Goal: Information Seeking & Learning: Learn about a topic

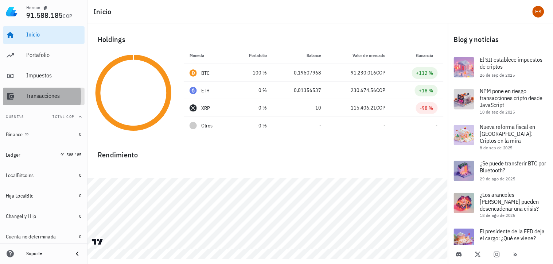
click at [63, 101] on div "Transacciones" at bounding box center [53, 96] width 55 height 16
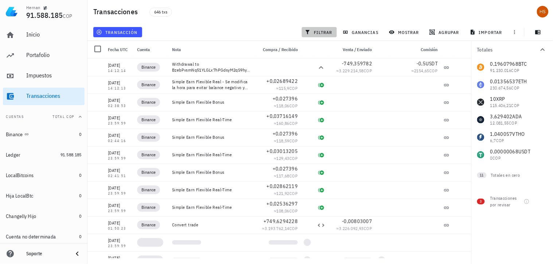
click at [319, 33] on span "filtrar" at bounding box center [319, 32] width 26 height 6
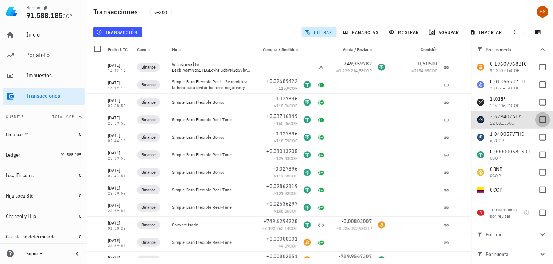
click at [537, 119] on div at bounding box center [543, 119] width 12 height 12
checkbox input "true"
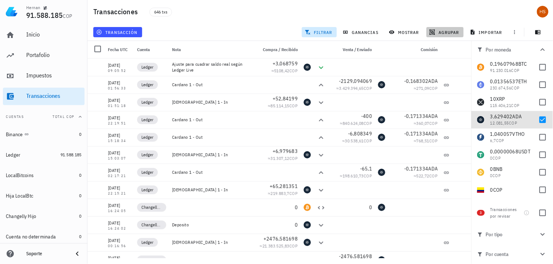
click at [453, 33] on span "agrupar" at bounding box center [445, 32] width 28 height 6
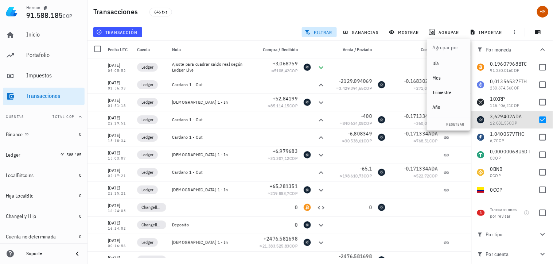
click at [438, 107] on div "Año" at bounding box center [449, 107] width 32 height 6
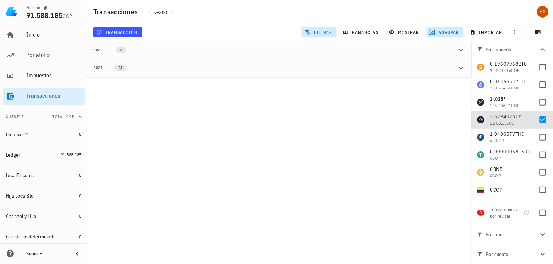
click at [101, 69] on div "2021" at bounding box center [98, 68] width 10 height 6
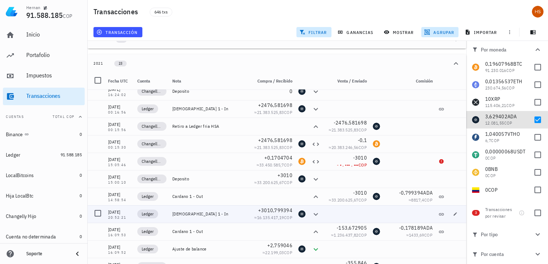
scroll to position [66, 0]
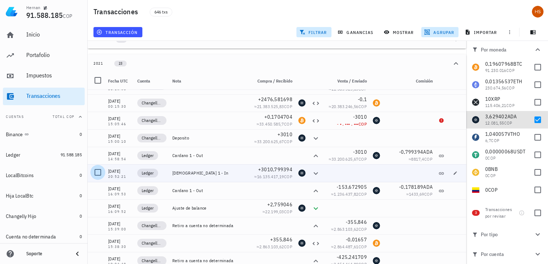
click at [99, 169] on div at bounding box center [98, 172] width 12 height 12
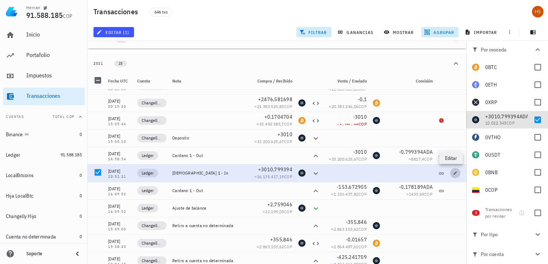
click at [453, 171] on icon "button" at bounding box center [455, 173] width 4 height 4
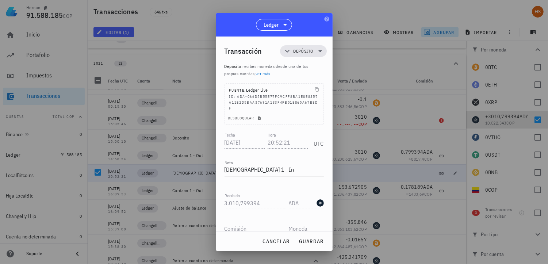
scroll to position [33, 0]
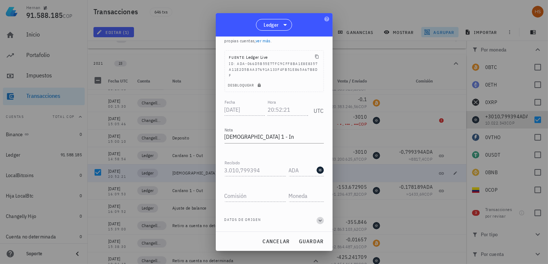
click at [317, 223] on icon "button" at bounding box center [320, 220] width 7 height 9
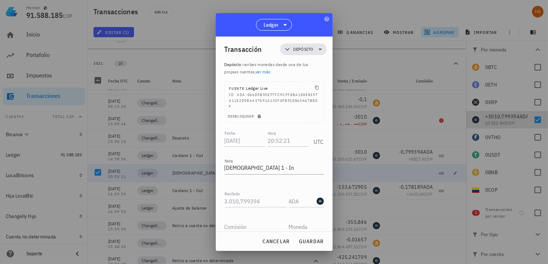
scroll to position [0, 0]
click at [269, 73] on link "ver más" at bounding box center [262, 73] width 15 height 5
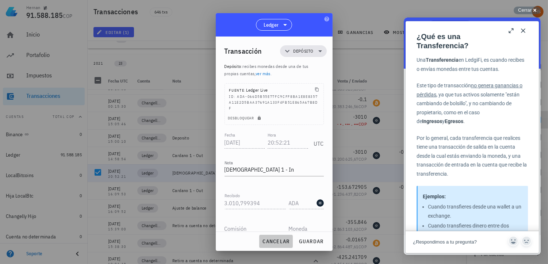
click at [269, 241] on span "cancelar" at bounding box center [275, 241] width 27 height 7
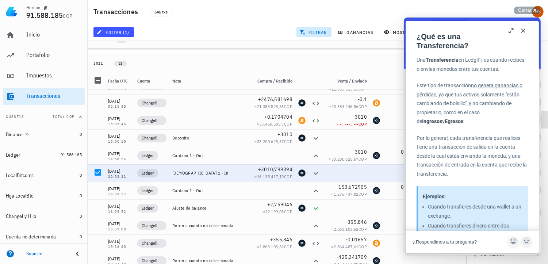
click at [519, 32] on button "Close" at bounding box center [523, 31] width 12 height 12
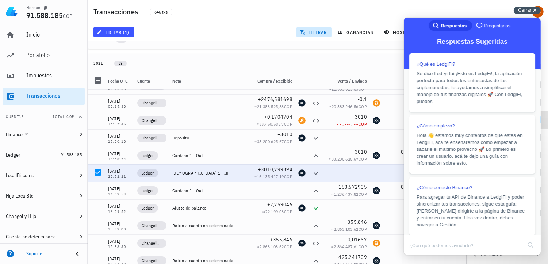
click at [530, 12] on span "Cerrar" at bounding box center [524, 9] width 13 height 5
